Goal: Find specific page/section: Find specific page/section

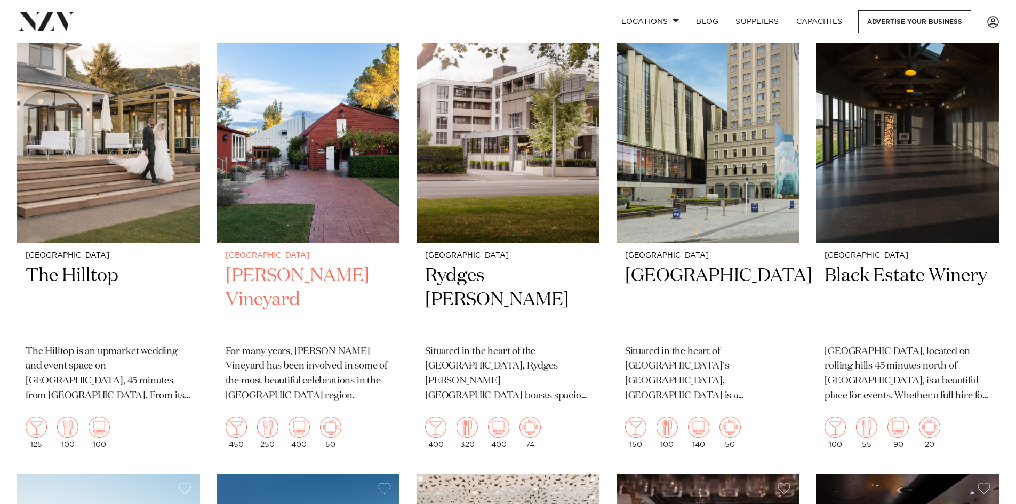
scroll to position [480, 0]
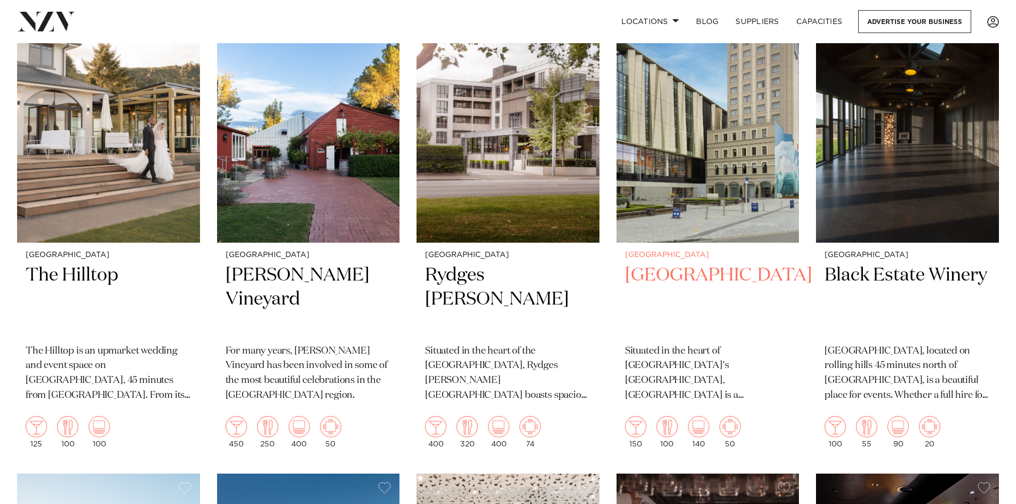
click at [691, 271] on h2 "[GEOGRAPHIC_DATA]" at bounding box center [708, 300] width 166 height 72
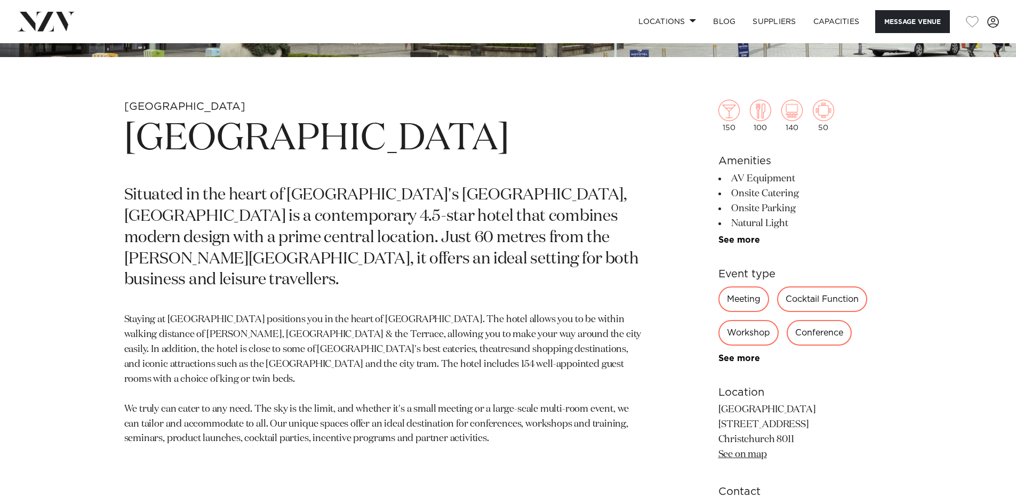
scroll to position [480, 0]
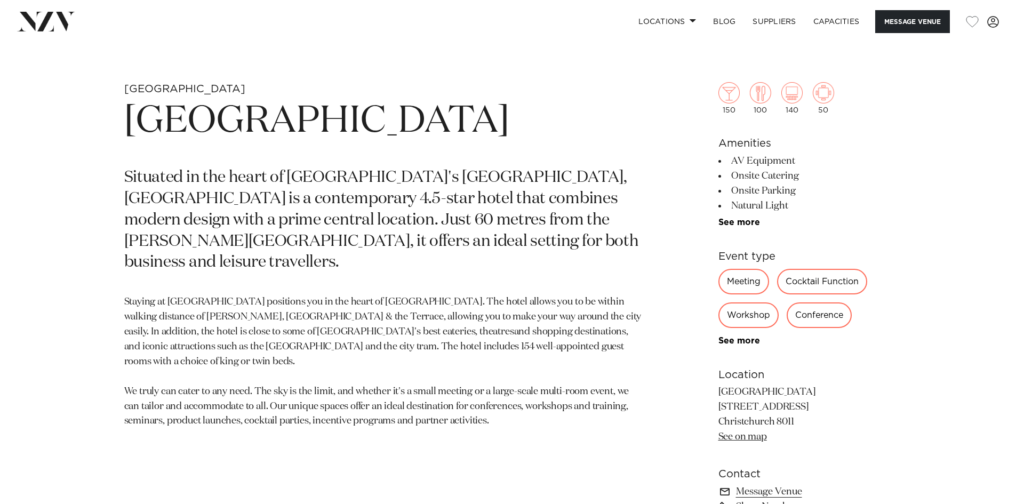
click at [802, 316] on div "Conference" at bounding box center [819, 316] width 65 height 26
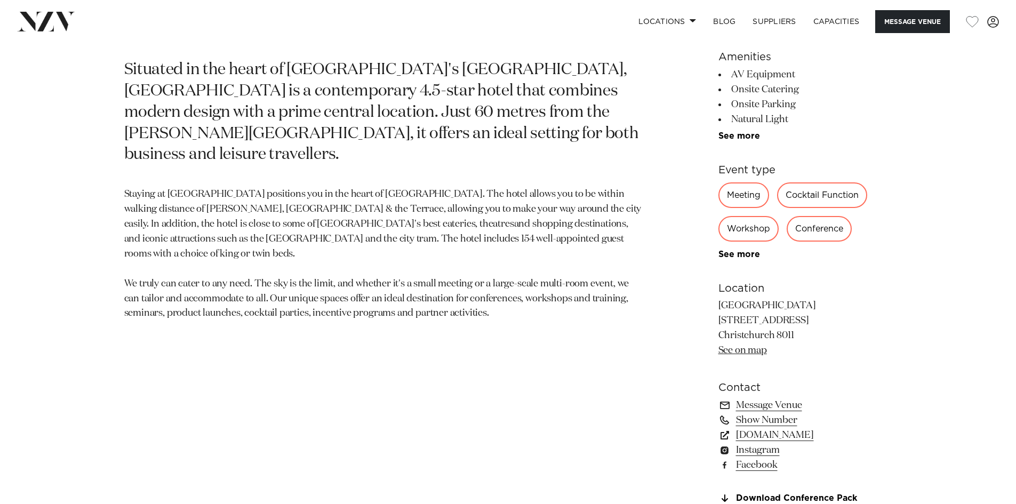
scroll to position [587, 0]
click at [815, 230] on div "Conference" at bounding box center [819, 230] width 65 height 26
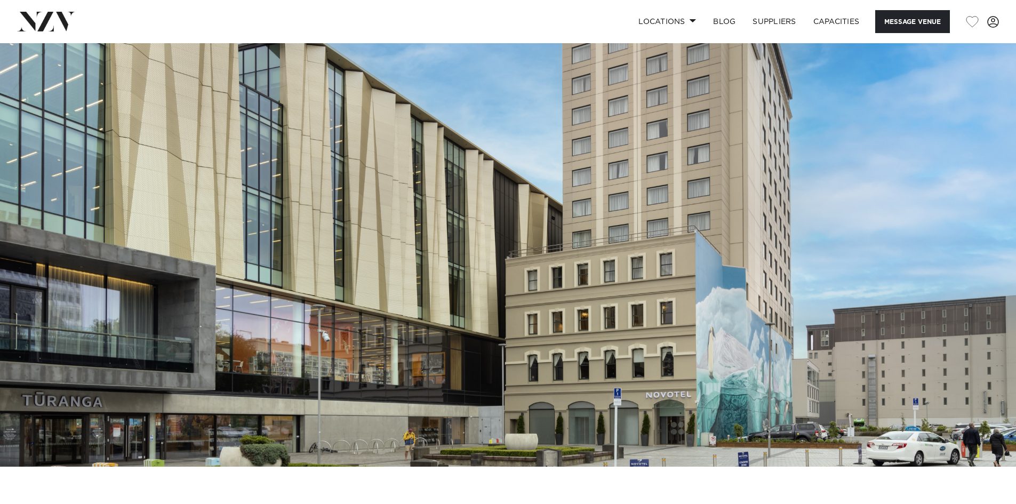
scroll to position [0, 0]
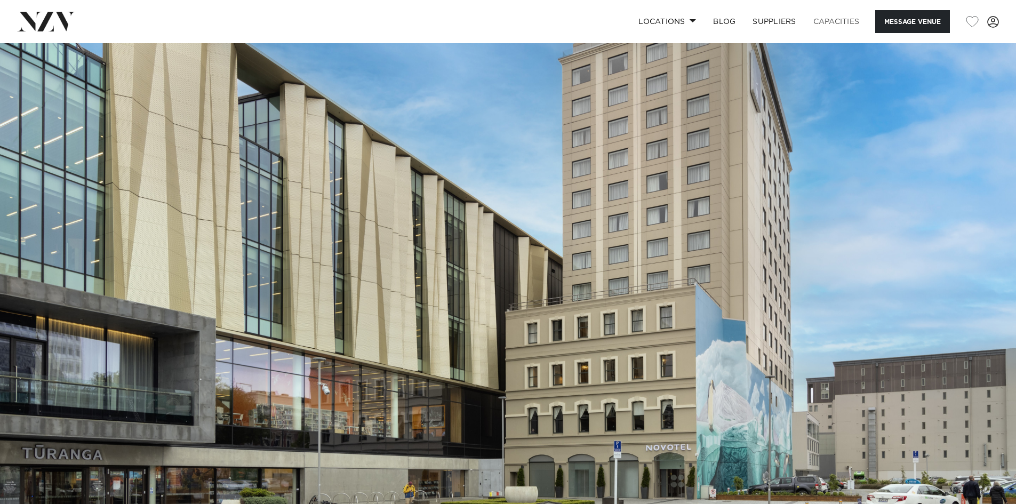
click at [832, 19] on link "Capacities" at bounding box center [836, 21] width 63 height 23
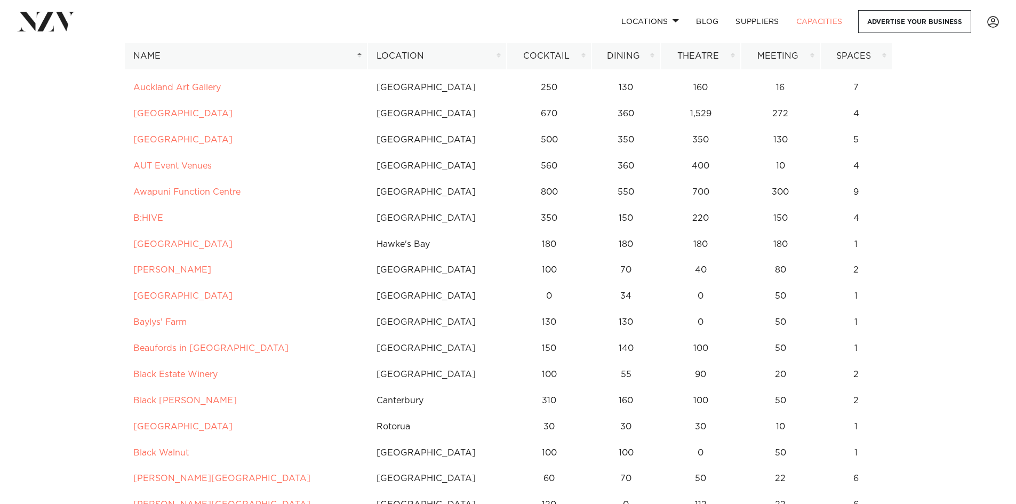
scroll to position [480, 0]
